Goal: Task Accomplishment & Management: Complete application form

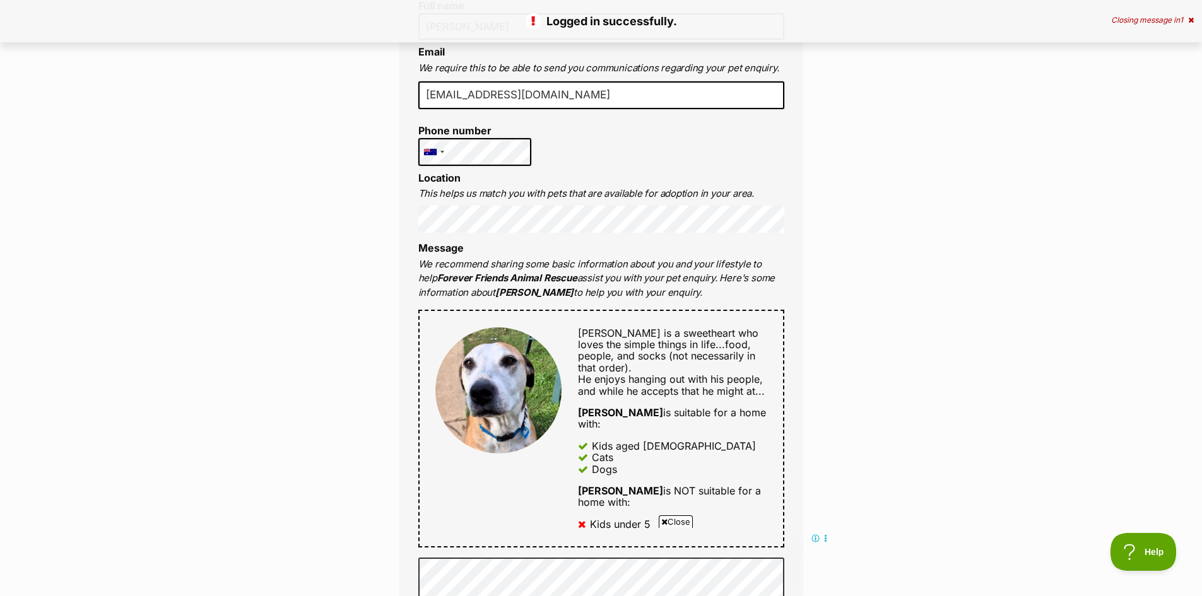
scroll to position [379, 0]
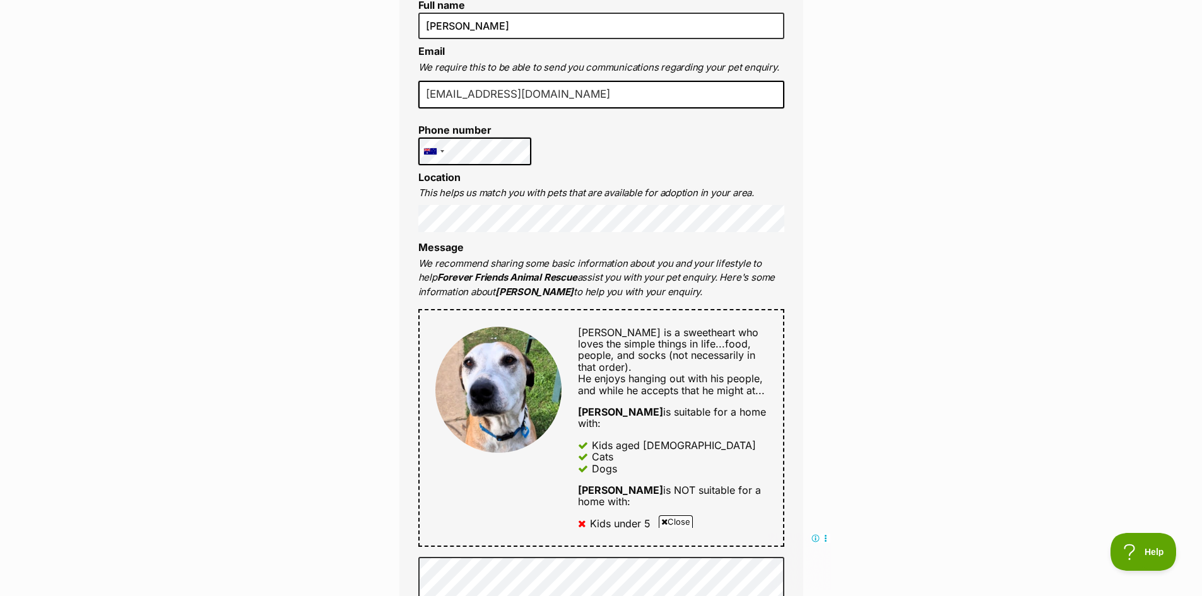
click at [179, 243] on div "Enquire about [PERSON_NAME] Want to increase your chances of a successful enqui…" at bounding box center [601, 588] width 1202 height 1704
click at [938, 206] on div "Enquire about [PERSON_NAME] Want to increase your chances of a successful enqui…" at bounding box center [601, 588] width 1202 height 1704
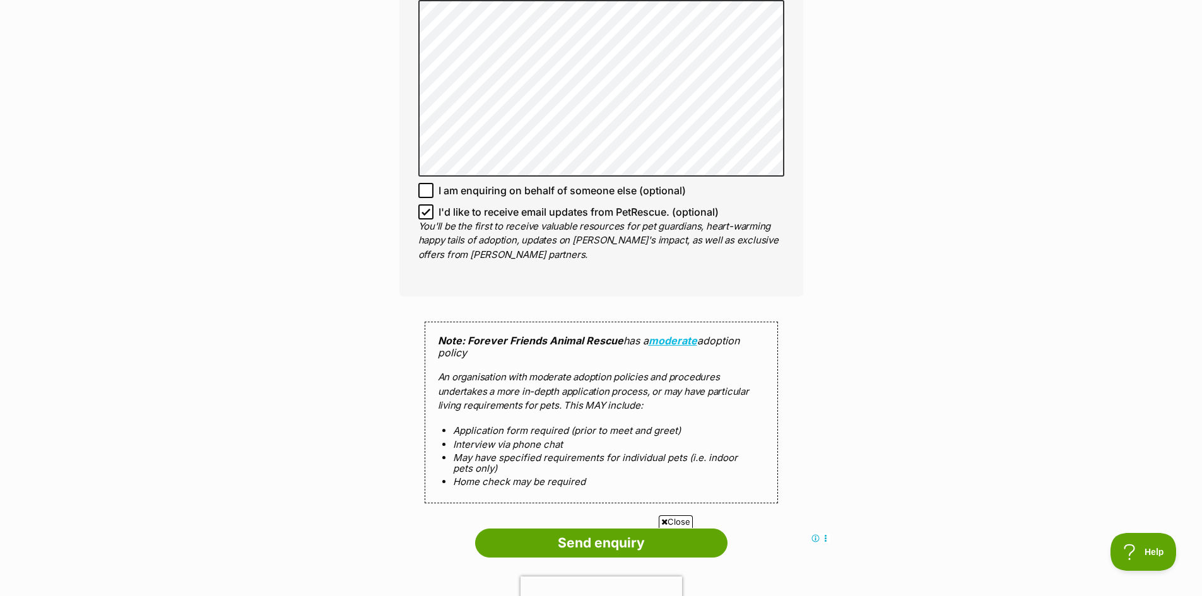
scroll to position [1010, 0]
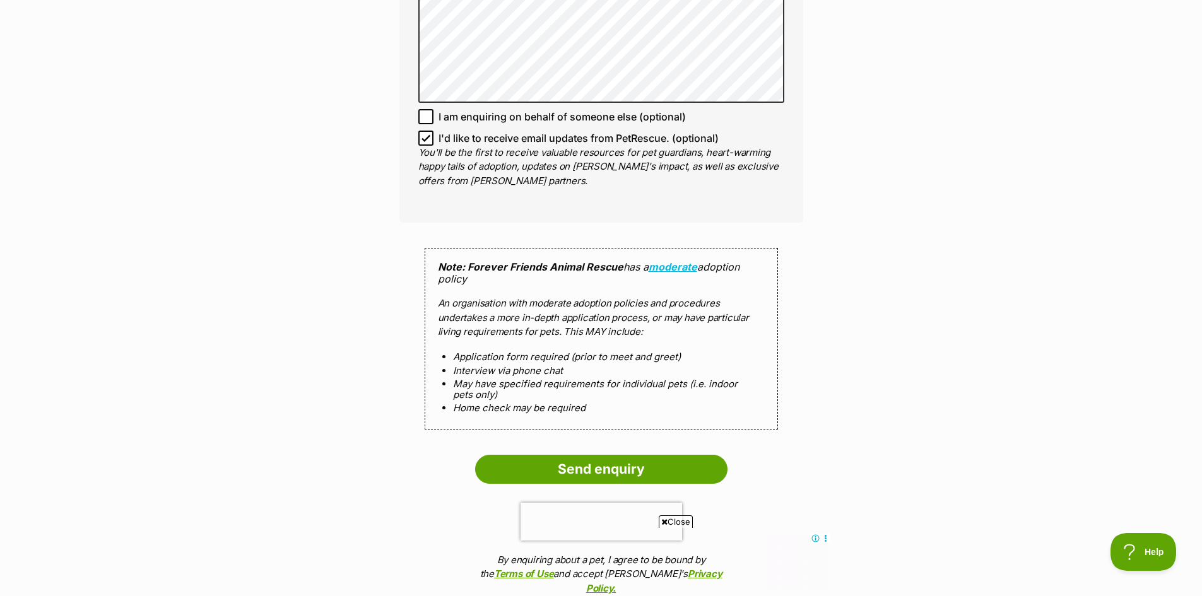
click at [440, 131] on span "I'd like to receive email updates from PetRescue. (optional)" at bounding box center [579, 138] width 280 height 15
click at [434, 131] on input "I'd like to receive email updates from PetRescue. (optional)" at bounding box center [425, 138] width 15 height 15
checkbox input "false"
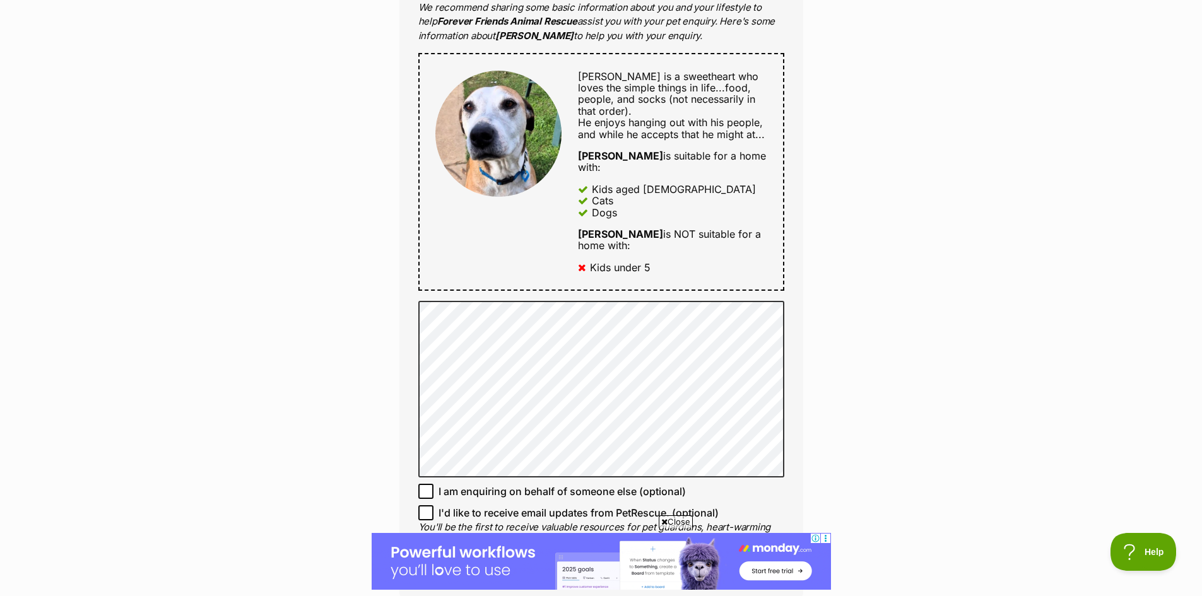
scroll to position [631, 0]
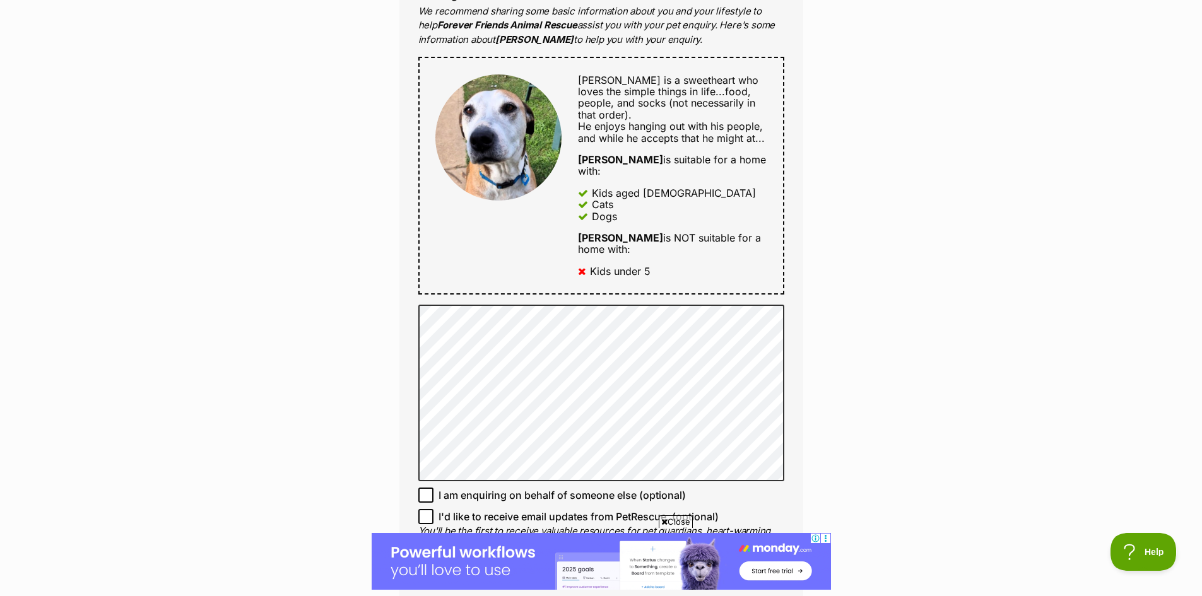
click at [223, 239] on div "Enquire about [PERSON_NAME] Want to increase your chances of a successful enqui…" at bounding box center [601, 336] width 1202 height 1704
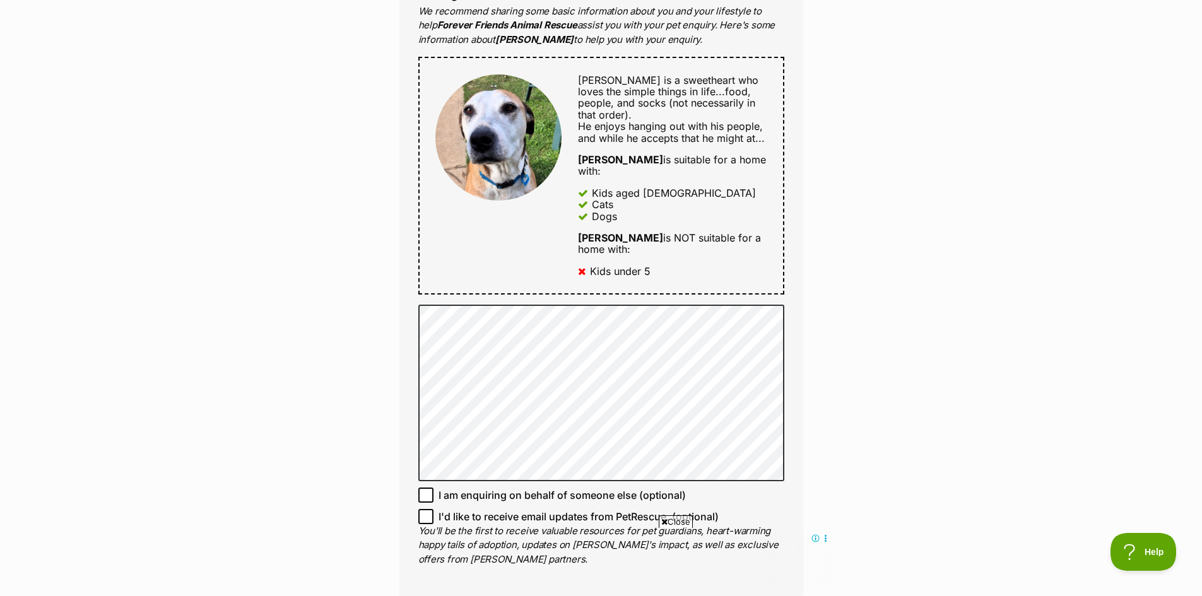
scroll to position [0, 0]
click at [1000, 266] on div "Enquire about [PERSON_NAME] Want to increase your chances of a successful enqui…" at bounding box center [601, 336] width 1202 height 1704
